Goal: Information Seeking & Learning: Check status

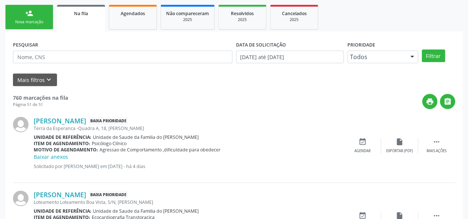
scroll to position [148, 0]
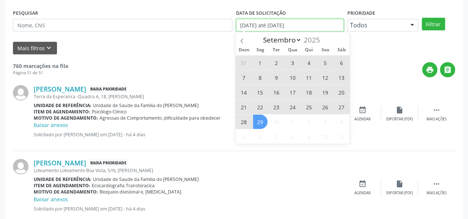
click at [306, 26] on input "[DATE] até [DATE]" at bounding box center [290, 25] width 108 height 13
click at [339, 38] on div "Janeiro Fevereiro Março Abril Maio Junho Julho Agosto [DATE]" at bounding box center [293, 38] width 114 height 13
click at [244, 41] on span at bounding box center [242, 38] width 13 height 13
select select "7"
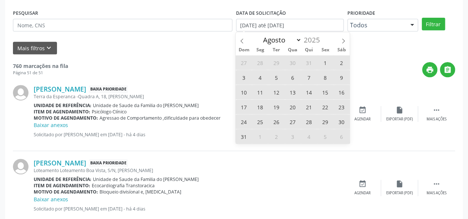
click at [303, 72] on span "7" at bounding box center [309, 77] width 14 height 14
type input "[DATE]"
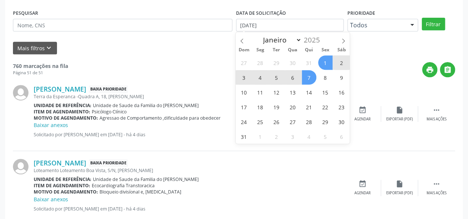
click at [326, 59] on span "1" at bounding box center [325, 62] width 14 height 14
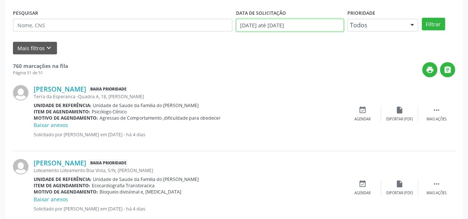
click at [309, 24] on input "[DATE] até [DATE]" at bounding box center [290, 25] width 108 height 13
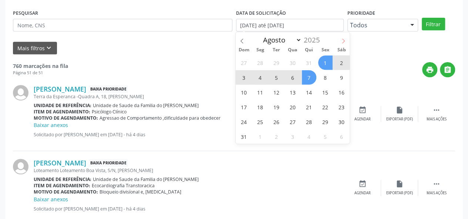
click at [345, 39] on icon at bounding box center [343, 40] width 5 height 5
select select "8"
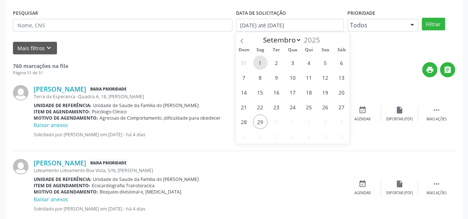
click at [259, 64] on span "1" at bounding box center [260, 62] width 14 height 14
type input "[DATE]"
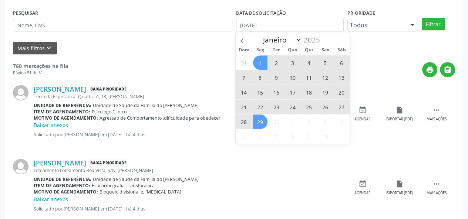
click at [261, 117] on span "29" at bounding box center [260, 122] width 14 height 14
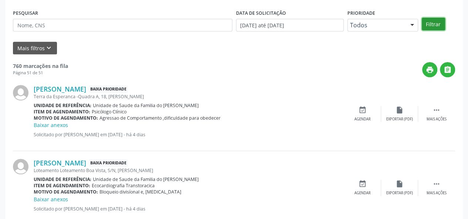
click at [428, 24] on button "Filtrar" at bounding box center [433, 24] width 23 height 13
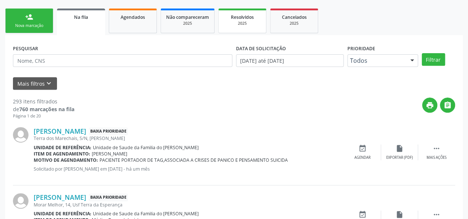
scroll to position [37, 0]
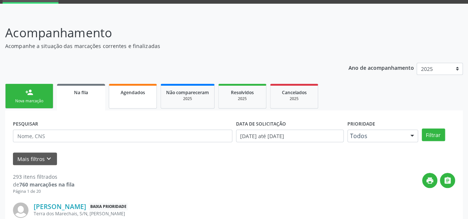
click at [135, 102] on link "Agendados" at bounding box center [133, 96] width 48 height 25
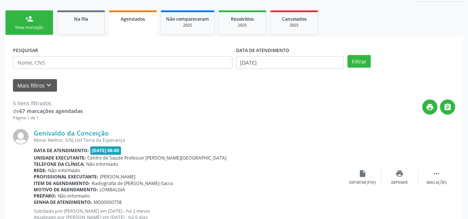
scroll to position [111, 0]
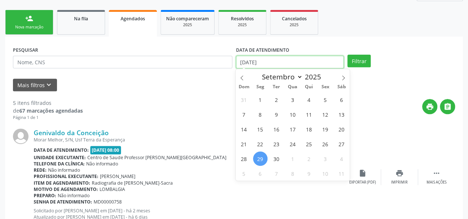
click at [291, 63] on input "[DATE]" at bounding box center [290, 62] width 108 height 13
click at [261, 97] on span "1" at bounding box center [260, 99] width 14 height 14
type input "[DATE]"
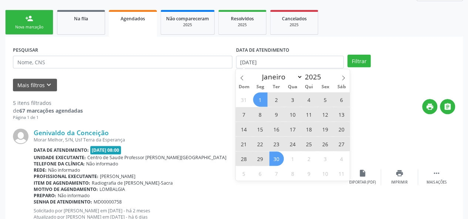
click at [276, 161] on span "30" at bounding box center [276, 159] width 14 height 14
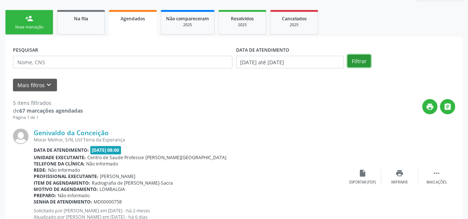
drag, startPoint x: 355, startPoint y: 60, endPoint x: 358, endPoint y: 66, distance: 6.3
click at [355, 61] on button "Filtrar" at bounding box center [358, 61] width 23 height 13
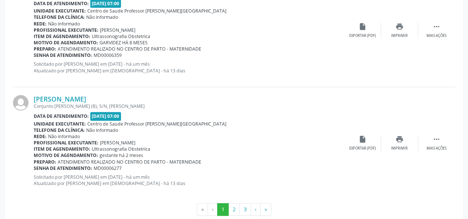
scroll to position [1738, 0]
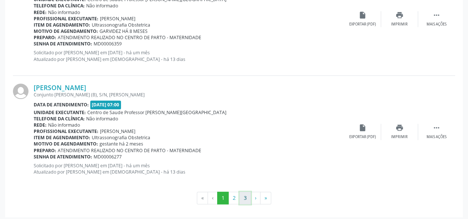
click at [241, 192] on button "3" at bounding box center [244, 198] width 11 height 13
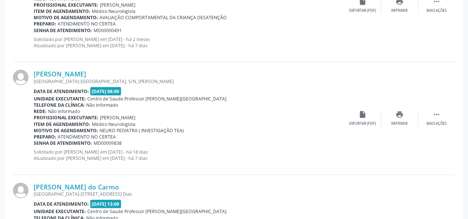
scroll to position [835, 0]
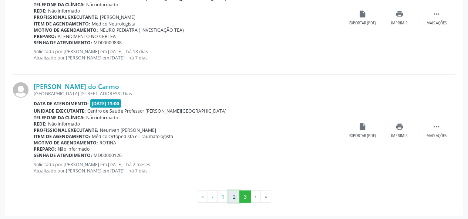
click at [236, 192] on button "2" at bounding box center [233, 197] width 11 height 13
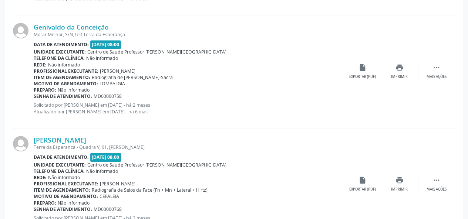
scroll to position [1738, 0]
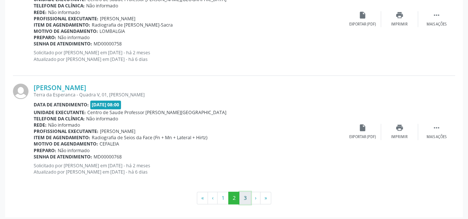
click at [244, 197] on button "3" at bounding box center [244, 198] width 11 height 13
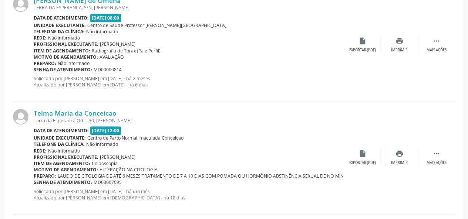
scroll to position [169, 0]
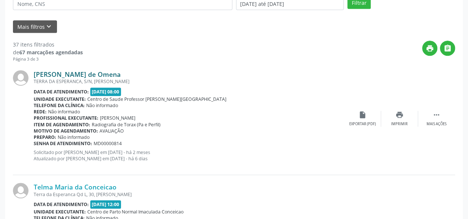
click at [83, 74] on link "[PERSON_NAME] de Omena" at bounding box center [77, 74] width 87 height 8
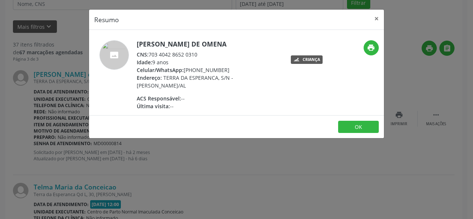
drag, startPoint x: 206, startPoint y: 54, endPoint x: 149, endPoint y: 54, distance: 56.2
click at [149, 54] on div "CNS: 703 4042 8652 0310" at bounding box center [209, 55] width 144 height 8
copy div "703 4042 8652 0310"
click at [377, 15] on button "×" at bounding box center [377, 19] width 15 height 18
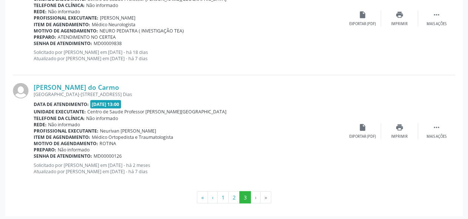
scroll to position [835, 0]
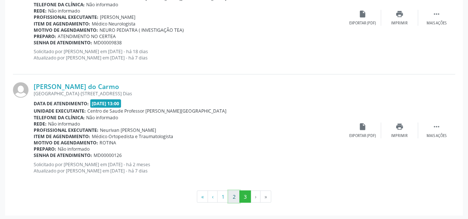
click at [236, 196] on button "2" at bounding box center [233, 197] width 11 height 13
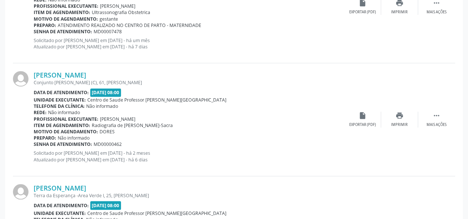
scroll to position [513, 0]
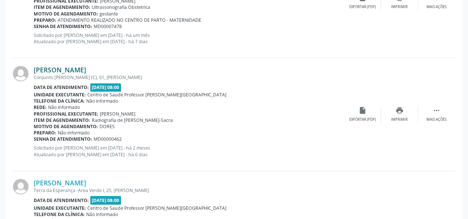
click at [76, 68] on link "[PERSON_NAME]" at bounding box center [60, 70] width 53 height 8
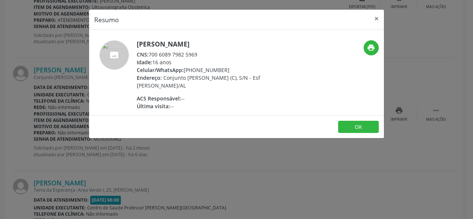
drag, startPoint x: 207, startPoint y: 52, endPoint x: 150, endPoint y: 55, distance: 57.0
click at [150, 55] on div "CNS: 700 6089 7982 5969" at bounding box center [209, 55] width 144 height 8
drag, startPoint x: 149, startPoint y: 58, endPoint x: 183, endPoint y: 38, distance: 39.6
click at [182, 38] on div "[PERSON_NAME] CNS: 700 6089 7982 5969 Idade: 16 anos Celular/WhatsApp: [PHONE_N…" at bounding box center [236, 72] width 295 height 85
drag, startPoint x: 206, startPoint y: 50, endPoint x: 150, endPoint y: 55, distance: 56.8
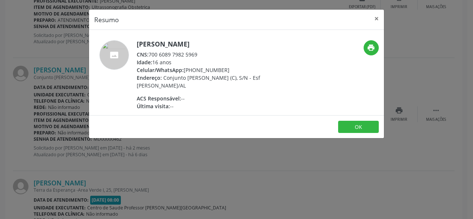
click at [150, 55] on div "CNS: 700 6089 7982 5969" at bounding box center [209, 55] width 144 height 8
copy div "700 6089 7982 5969"
click at [377, 13] on button "×" at bounding box center [377, 19] width 15 height 18
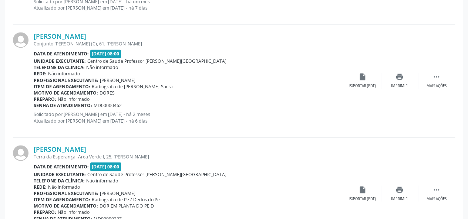
scroll to position [587, 0]
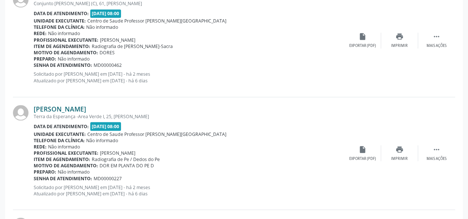
click at [86, 109] on link "[PERSON_NAME]" at bounding box center [60, 109] width 53 height 8
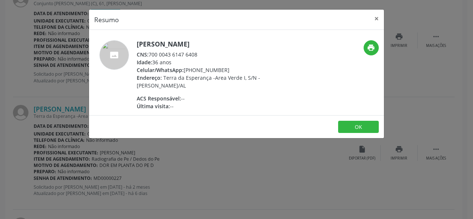
drag, startPoint x: 208, startPoint y: 53, endPoint x: 150, endPoint y: 54, distance: 57.7
click at [150, 53] on div "CNS: 700 0043 6147 6408" at bounding box center [209, 55] width 144 height 8
copy div "700 0043 6147 6408"
click at [381, 18] on button "×" at bounding box center [377, 19] width 15 height 18
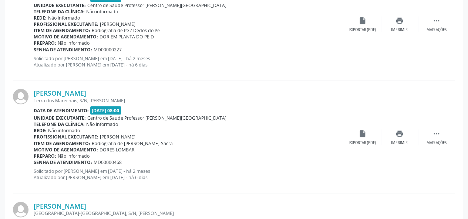
scroll to position [772, 0]
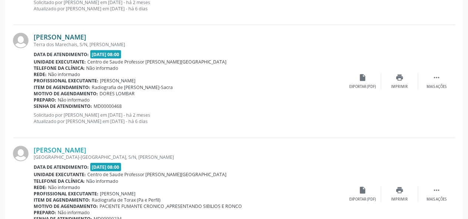
click at [63, 36] on link "[PERSON_NAME]" at bounding box center [60, 37] width 53 height 8
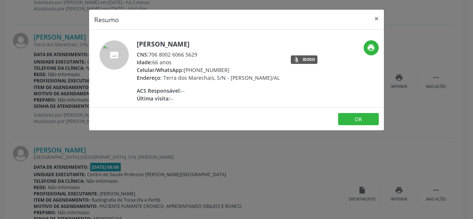
drag, startPoint x: 203, startPoint y: 51, endPoint x: 151, endPoint y: 53, distance: 52.6
click at [151, 53] on div "CNS: 706 8002 6066 5629" at bounding box center [208, 55] width 143 height 8
copy div "706 8002 6066 5629"
click at [379, 17] on button "×" at bounding box center [377, 19] width 15 height 18
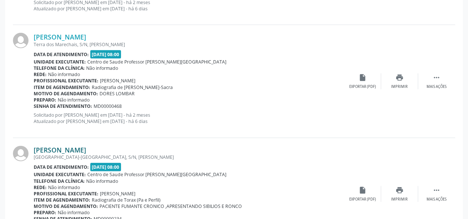
click at [61, 149] on link "[PERSON_NAME]" at bounding box center [60, 150] width 53 height 8
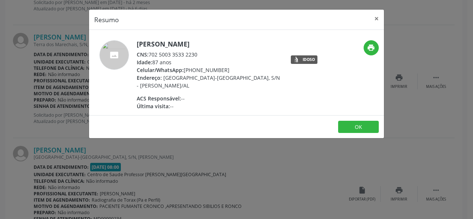
drag, startPoint x: 203, startPoint y: 53, endPoint x: 149, endPoint y: 54, distance: 53.3
click at [149, 54] on div "CNS: 702 5003 3533 2230" at bounding box center [209, 55] width 144 height 8
copy div "702 5003 3533 2230"
click at [378, 17] on button "×" at bounding box center [377, 19] width 15 height 18
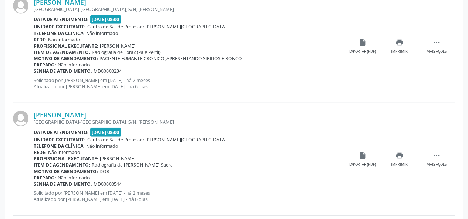
scroll to position [957, 0]
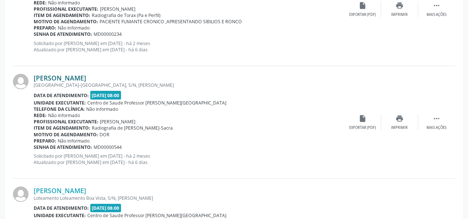
click at [81, 77] on link "[PERSON_NAME]" at bounding box center [60, 78] width 53 height 8
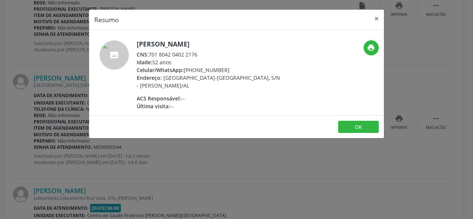
drag, startPoint x: 190, startPoint y: 54, endPoint x: 150, endPoint y: 54, distance: 40.3
click at [150, 54] on div "CNS: 701 8042 0402 2176" at bounding box center [209, 55] width 144 height 8
copy div "701 8042 0402 2176"
click at [378, 16] on button "×" at bounding box center [377, 19] width 15 height 18
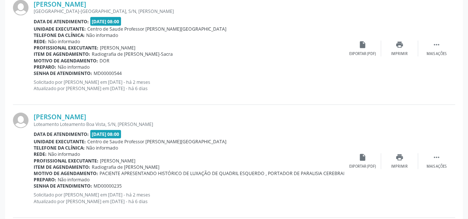
scroll to position [1067, 0]
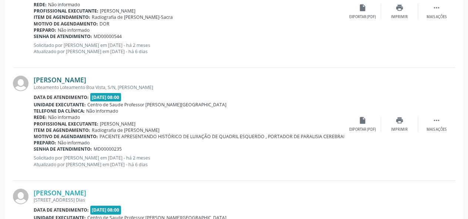
click at [86, 78] on link "[PERSON_NAME]" at bounding box center [60, 80] width 53 height 8
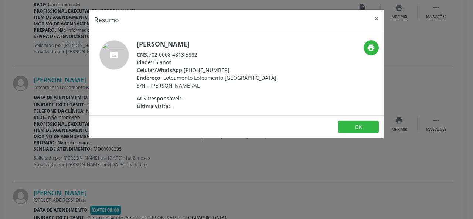
drag, startPoint x: 200, startPoint y: 54, endPoint x: 149, endPoint y: 54, distance: 51.0
click at [149, 54] on div "CNS: 702 0008 4813 5882" at bounding box center [209, 55] width 144 height 8
copy div "702 0008 4813 5882"
click at [380, 17] on button "×" at bounding box center [377, 19] width 15 height 18
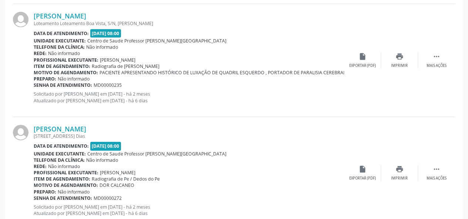
scroll to position [1178, 0]
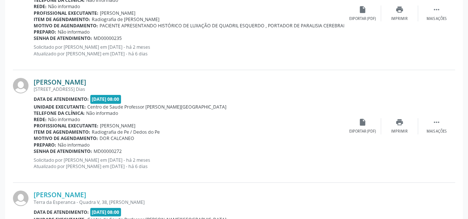
click at [77, 82] on link "[PERSON_NAME]" at bounding box center [60, 82] width 53 height 8
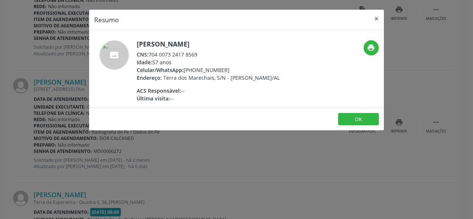
drag, startPoint x: 205, startPoint y: 53, endPoint x: 151, endPoint y: 54, distance: 54.0
click at [151, 54] on div "CNS: 704 0073 2417 8569" at bounding box center [208, 55] width 143 height 8
copy div "704 0073 2417 8569"
click at [379, 18] on button "×" at bounding box center [377, 19] width 15 height 18
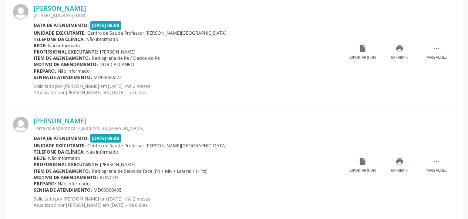
scroll to position [1289, 0]
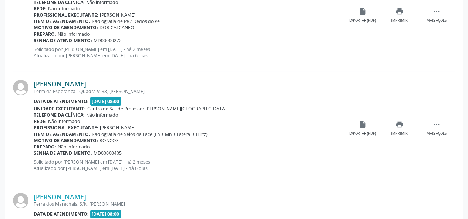
click at [77, 82] on link "[PERSON_NAME]" at bounding box center [60, 84] width 53 height 8
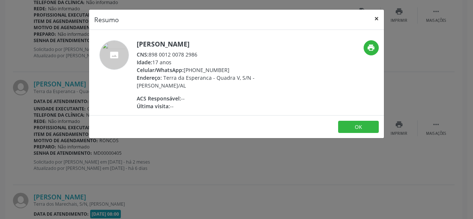
click at [376, 16] on button "×" at bounding box center [377, 19] width 15 height 18
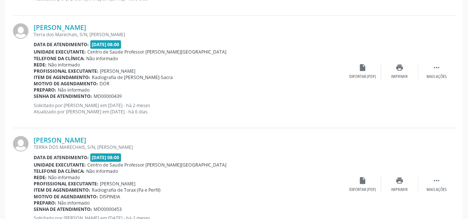
scroll to position [1474, 0]
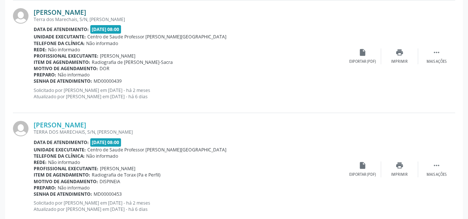
click at [68, 11] on link "[PERSON_NAME]" at bounding box center [60, 12] width 53 height 8
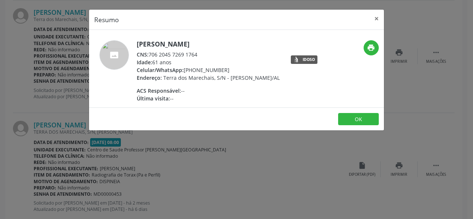
drag, startPoint x: 203, startPoint y: 53, endPoint x: 149, endPoint y: 54, distance: 53.7
click at [149, 54] on div "CNS: 706 2045 7269 1764" at bounding box center [208, 55] width 143 height 8
copy div "706 2045 7269 1764"
click at [379, 20] on button "×" at bounding box center [377, 19] width 15 height 18
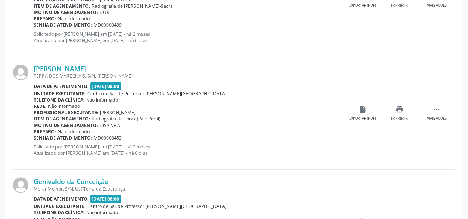
scroll to position [1548, 0]
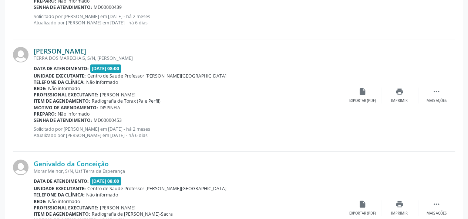
click at [71, 49] on link "[PERSON_NAME]" at bounding box center [60, 51] width 53 height 8
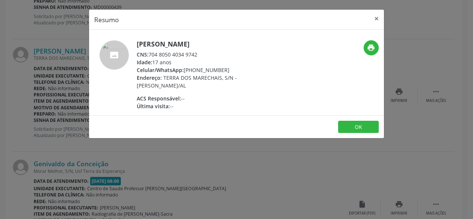
drag, startPoint x: 206, startPoint y: 51, endPoint x: 150, endPoint y: 55, distance: 56.0
click at [150, 55] on div "CNS: 704 8050 4034 9742" at bounding box center [209, 55] width 144 height 8
copy div "704 8050 4034 9742"
click at [379, 20] on button "×" at bounding box center [377, 19] width 15 height 18
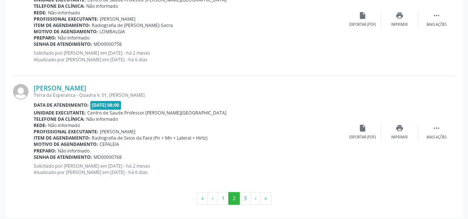
scroll to position [1738, 0]
click at [220, 196] on button "1" at bounding box center [222, 198] width 11 height 13
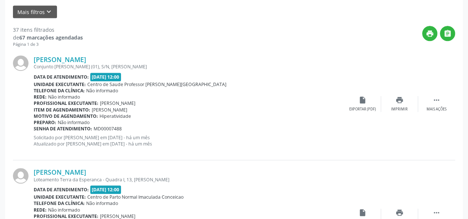
scroll to position [0, 0]
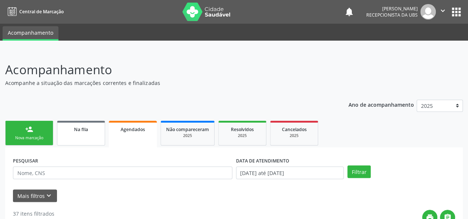
click at [81, 132] on span "Na fila" at bounding box center [81, 129] width 14 height 6
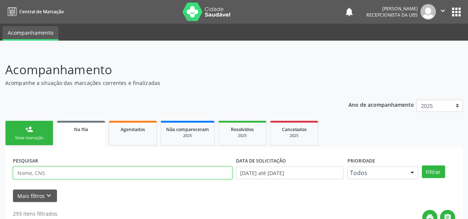
click at [54, 173] on input "text" at bounding box center [122, 173] width 219 height 13
type input "[GEOGRAPHIC_DATA]"
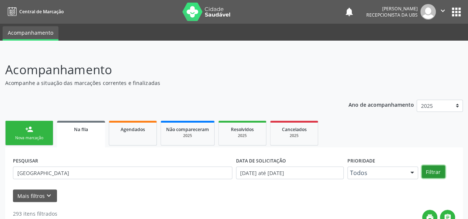
drag, startPoint x: 431, startPoint y: 173, endPoint x: 427, endPoint y: 176, distance: 4.5
click at [430, 173] on button "Filtrar" at bounding box center [433, 172] width 23 height 13
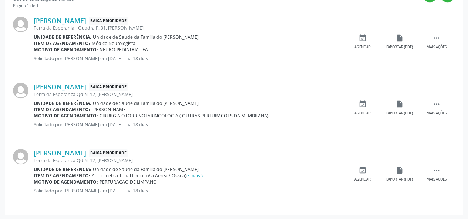
scroll to position [223, 0]
click at [196, 175] on link "e mais 2" at bounding box center [194, 175] width 17 height 6
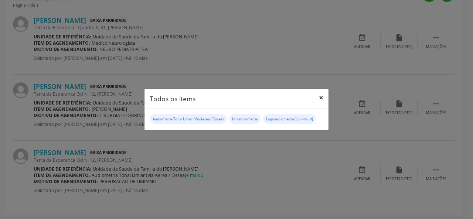
click at [323, 99] on button "×" at bounding box center [321, 98] width 15 height 18
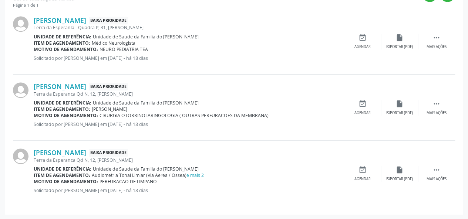
click at [270, 163] on div "[PERSON_NAME] Baixa Prioridade Terra da Esperanca Qd N, 12, [PERSON_NAME] Unida…" at bounding box center [189, 174] width 310 height 50
click at [226, 143] on div "[PERSON_NAME] Baixa Prioridade Terra da Esperanca Qd N, 12, [PERSON_NAME] Unida…" at bounding box center [234, 174] width 442 height 66
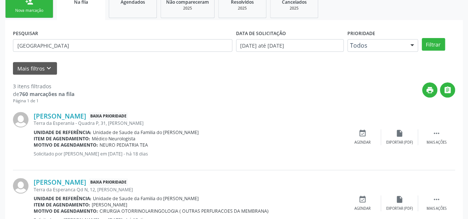
scroll to position [112, 0]
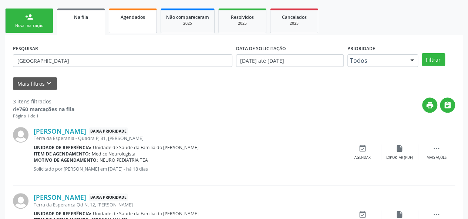
click at [139, 25] on link "Agendados" at bounding box center [133, 21] width 48 height 25
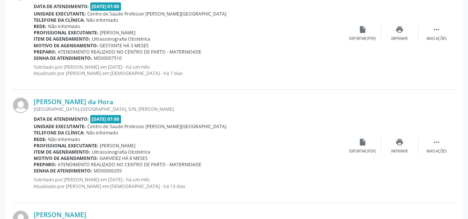
scroll to position [1738, 0]
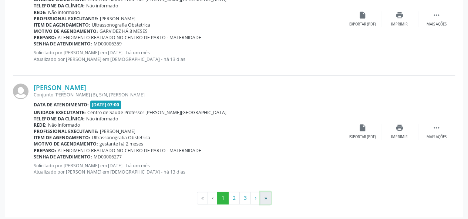
click at [263, 197] on button "»" at bounding box center [265, 198] width 11 height 13
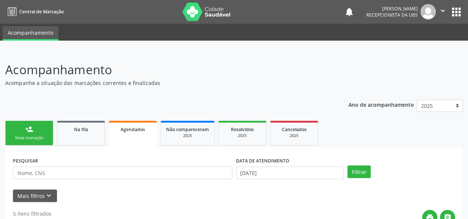
scroll to position [25, 0]
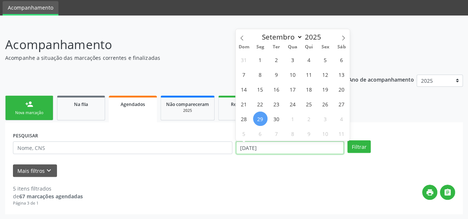
click at [243, 150] on input "[DATE]" at bounding box center [290, 148] width 108 height 13
click at [264, 65] on span "1" at bounding box center [260, 60] width 14 height 14
type input "[DATE]"
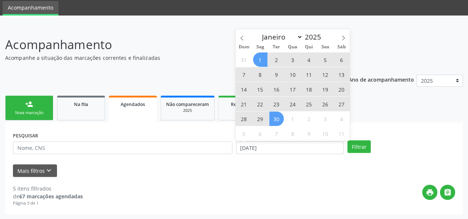
click at [274, 117] on span "30" at bounding box center [276, 119] width 14 height 14
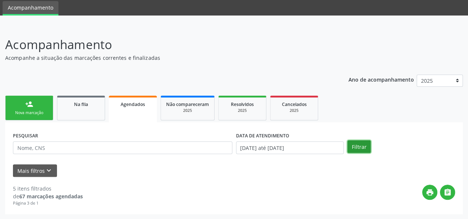
click at [362, 148] on button "Filtrar" at bounding box center [358, 147] width 23 height 13
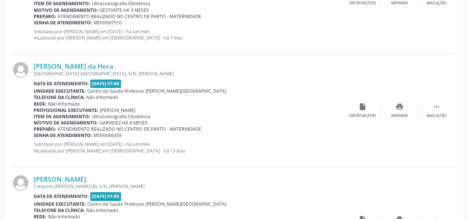
scroll to position [1738, 0]
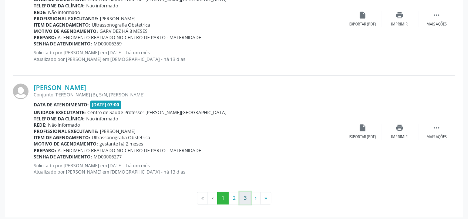
click at [244, 196] on button "3" at bounding box center [244, 198] width 11 height 13
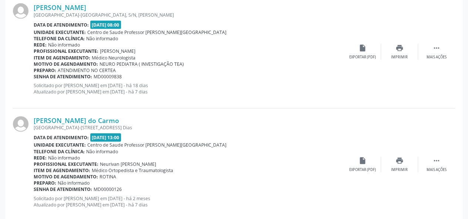
scroll to position [761, 0]
